Goal: Find specific page/section: Find specific page/section

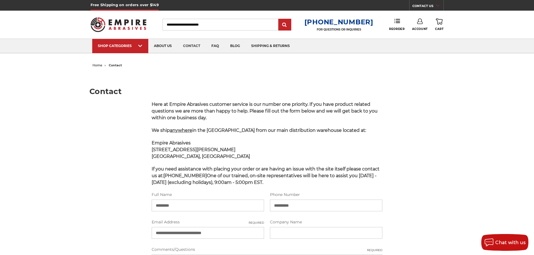
click at [131, 22] on img at bounding box center [119, 25] width 56 height 22
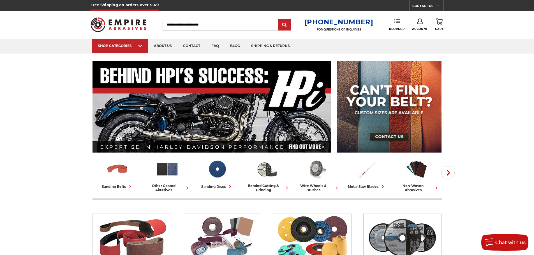
click at [396, 23] on use at bounding box center [398, 21] width 6 height 4
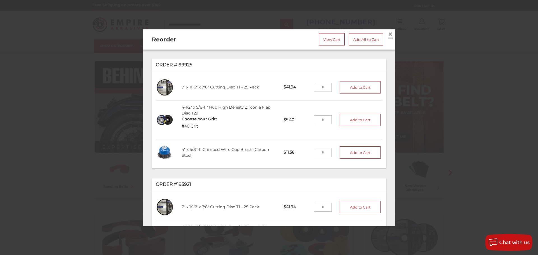
click at [388, 31] on span "×" at bounding box center [390, 33] width 5 height 11
